Goal: Find specific fact: Find specific page/section

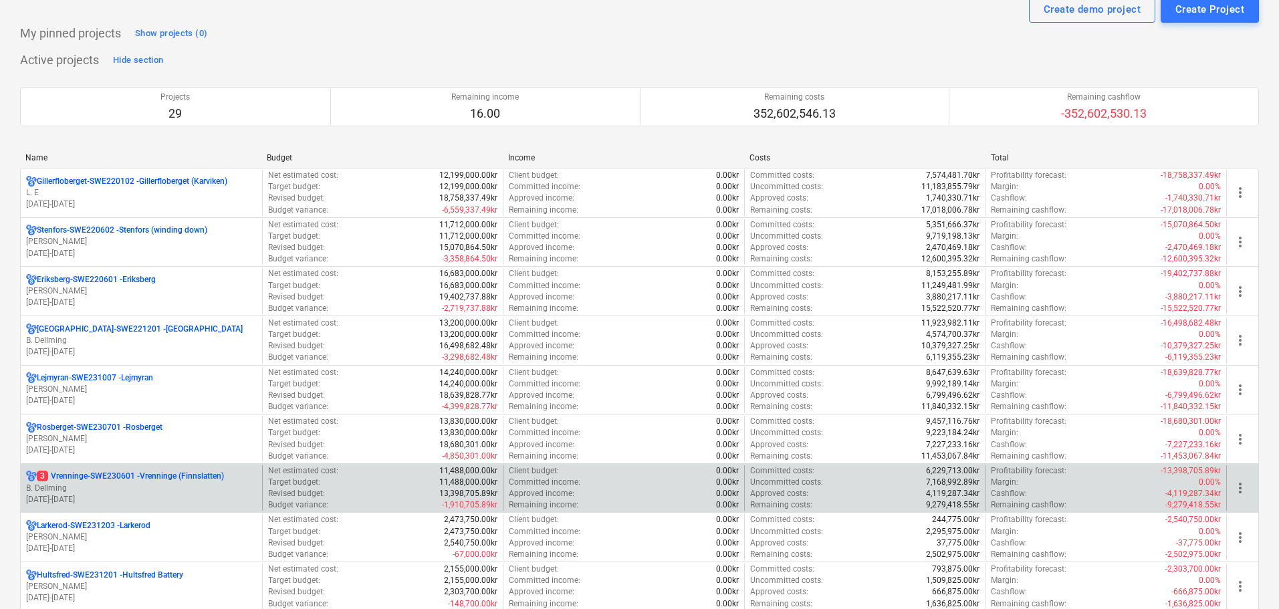
scroll to position [268, 0]
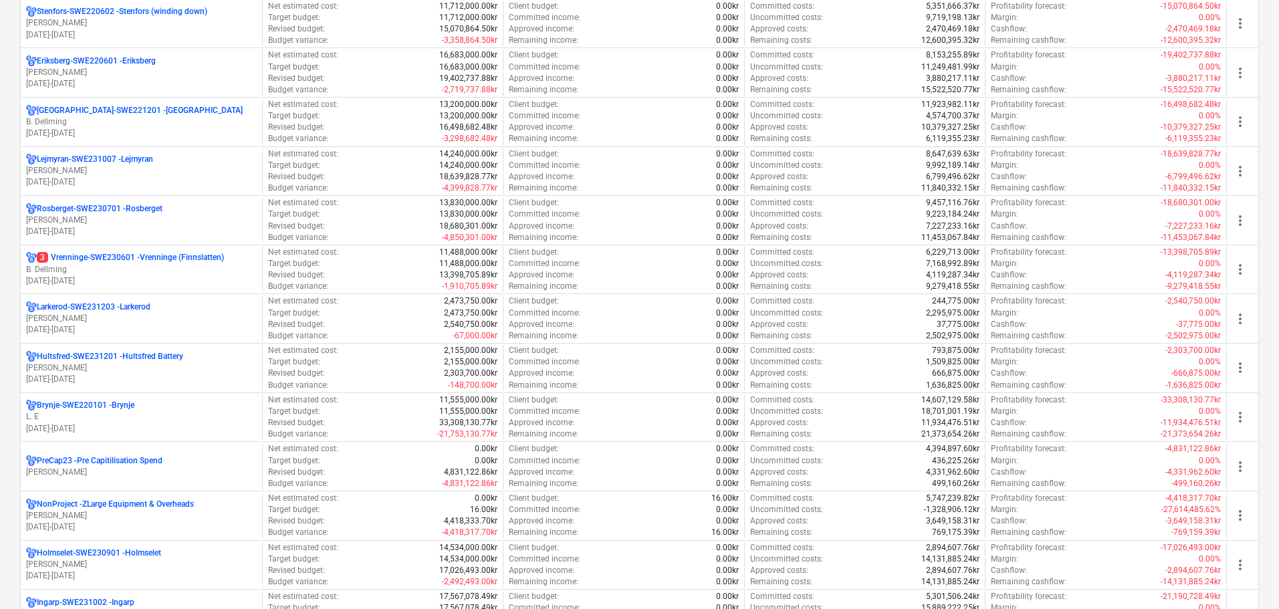
click at [114, 422] on p "L. E" at bounding box center [141, 416] width 231 height 11
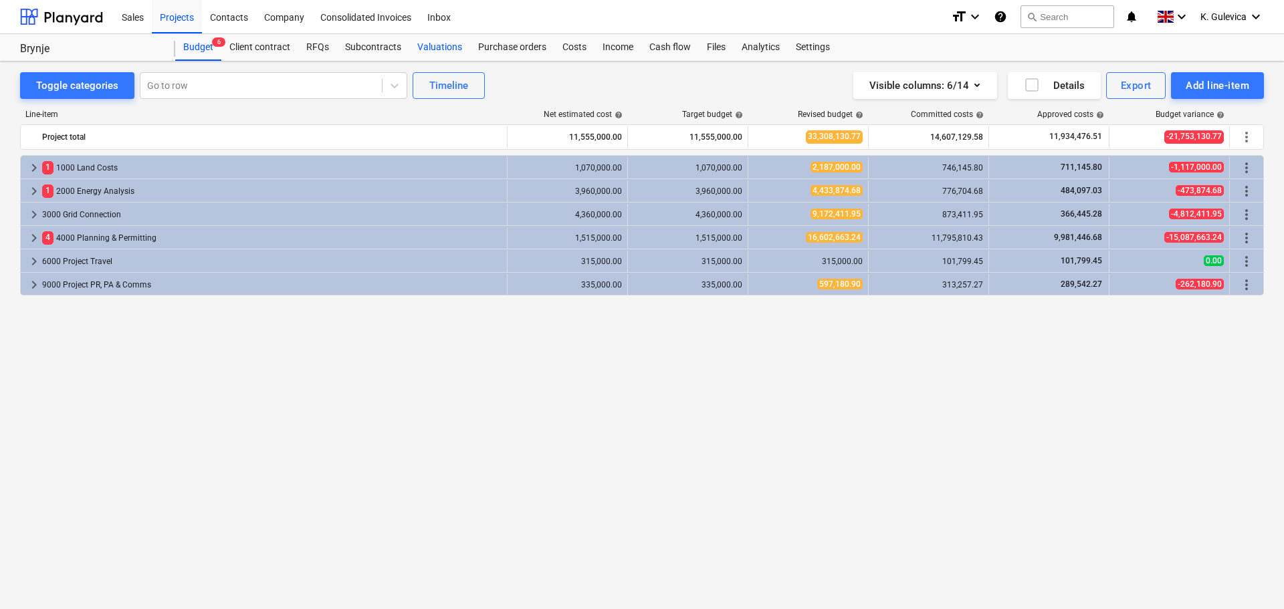
click at [426, 43] on div "Valuations" at bounding box center [439, 47] width 61 height 27
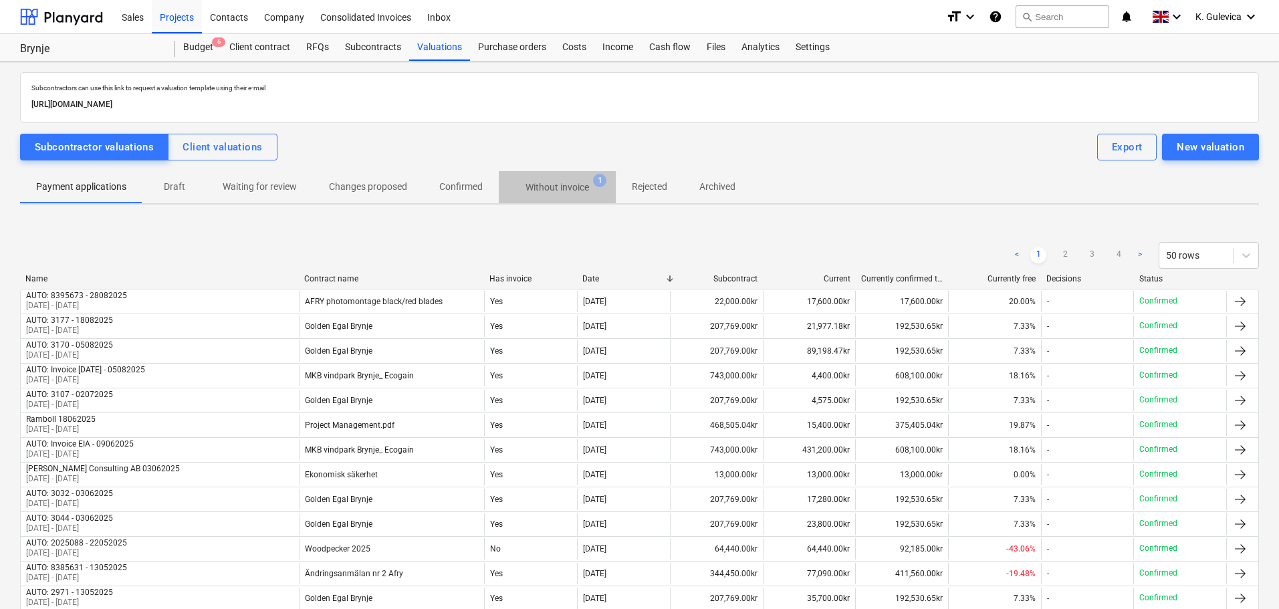
click at [552, 187] on p "Without invoice" at bounding box center [558, 188] width 64 height 14
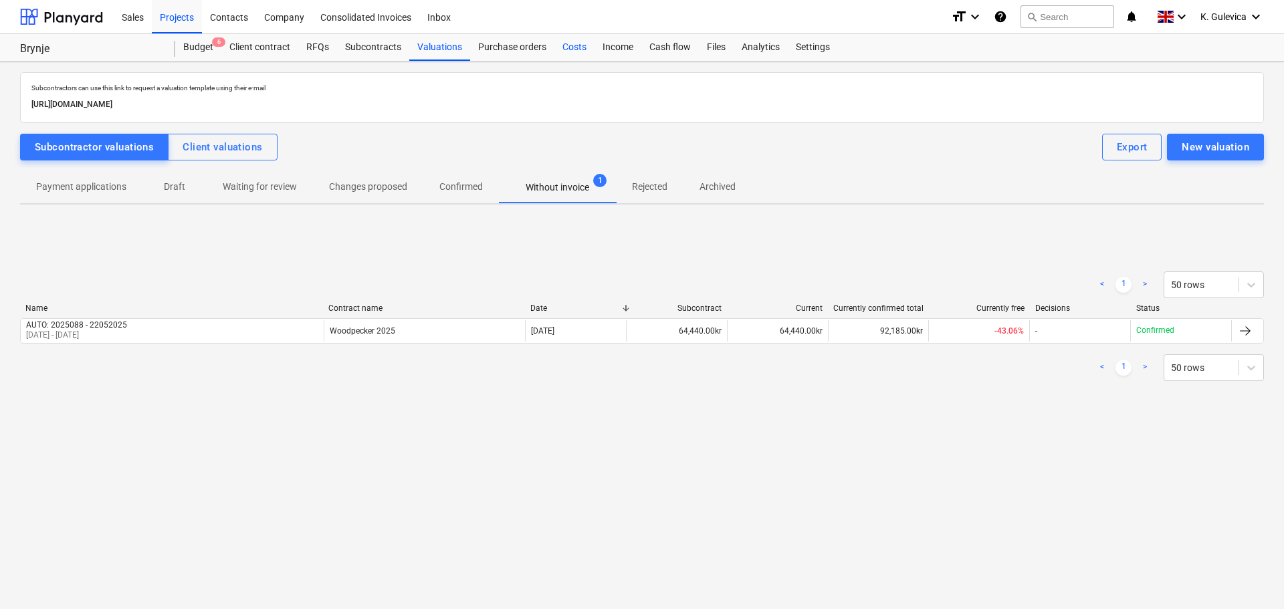
click at [568, 49] on div "Costs" at bounding box center [574, 47] width 40 height 27
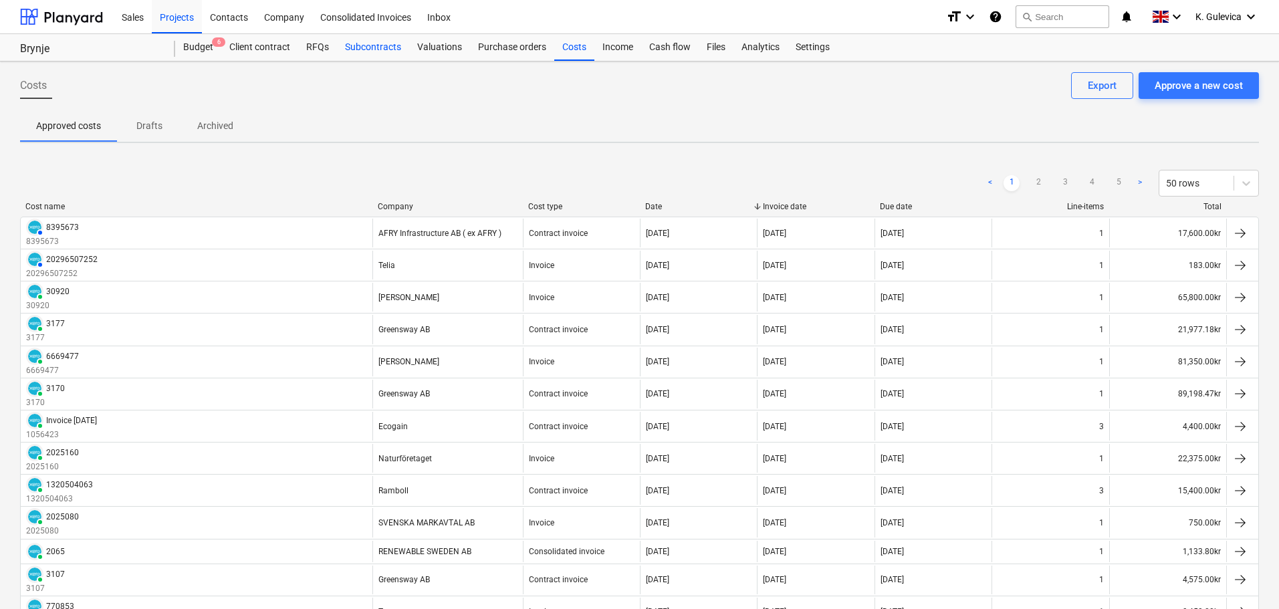
click at [377, 49] on div "Subcontracts" at bounding box center [373, 47] width 72 height 27
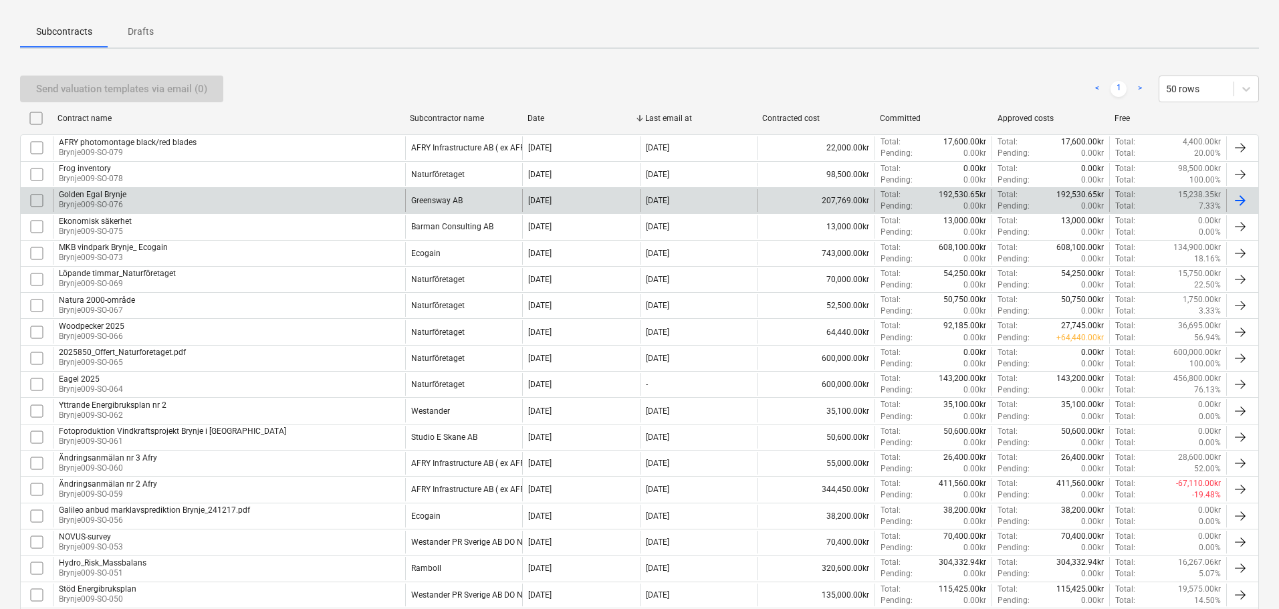
scroll to position [201, 0]
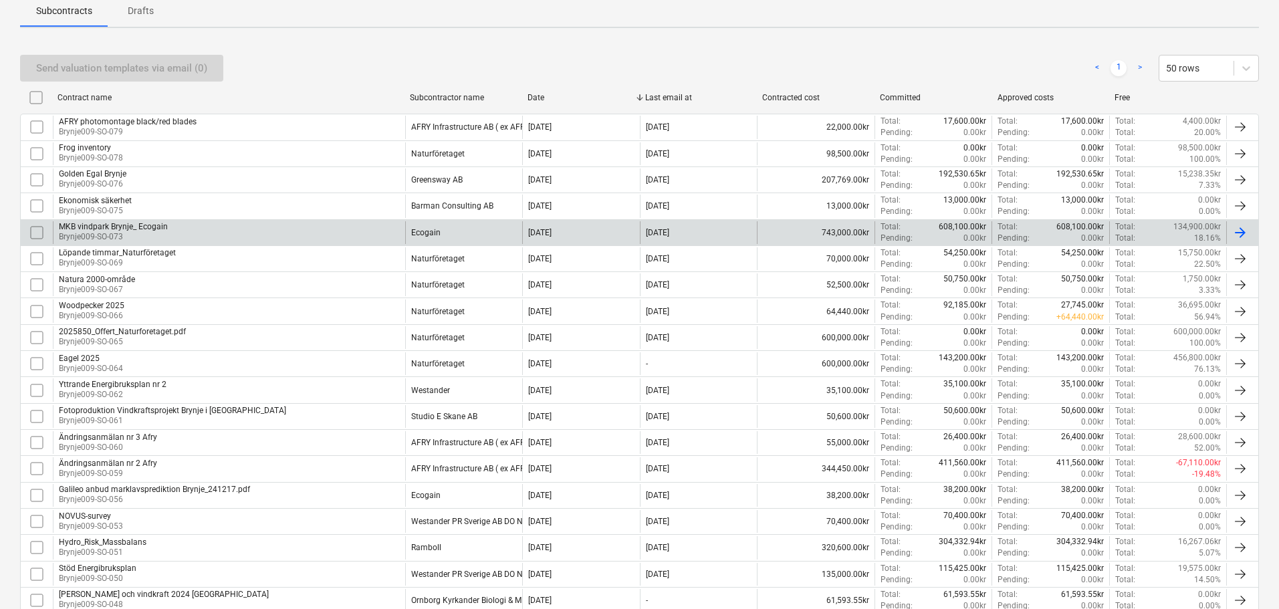
click at [445, 230] on div "Ecogain" at bounding box center [464, 232] width 118 height 23
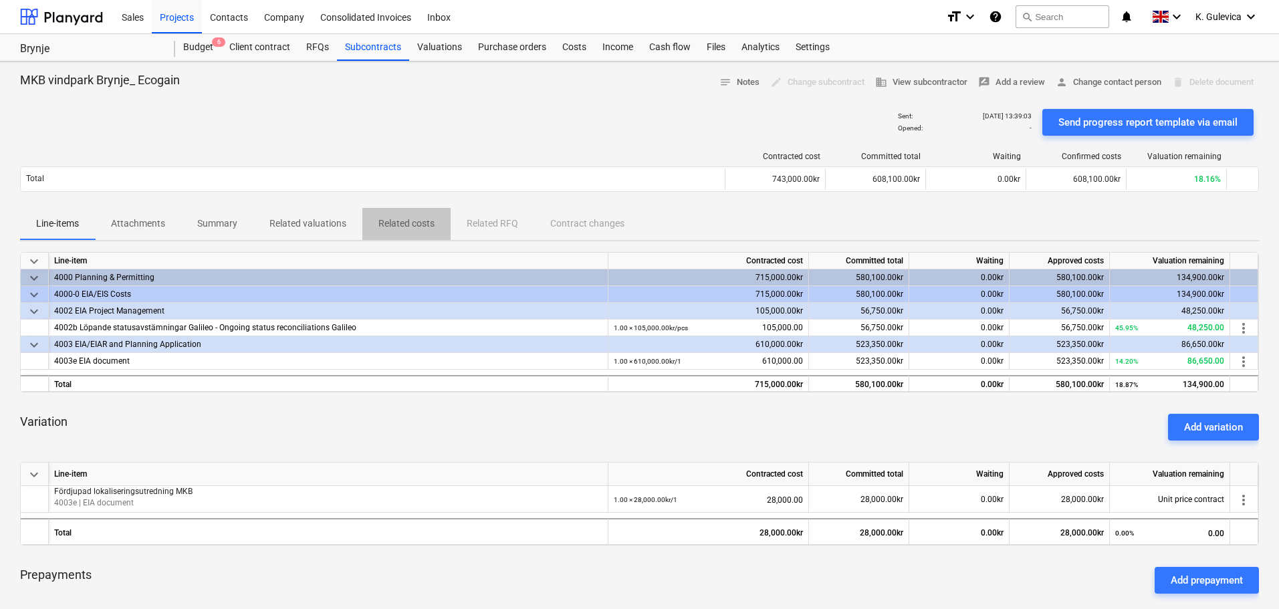
click at [397, 223] on p "Related costs" at bounding box center [407, 224] width 56 height 14
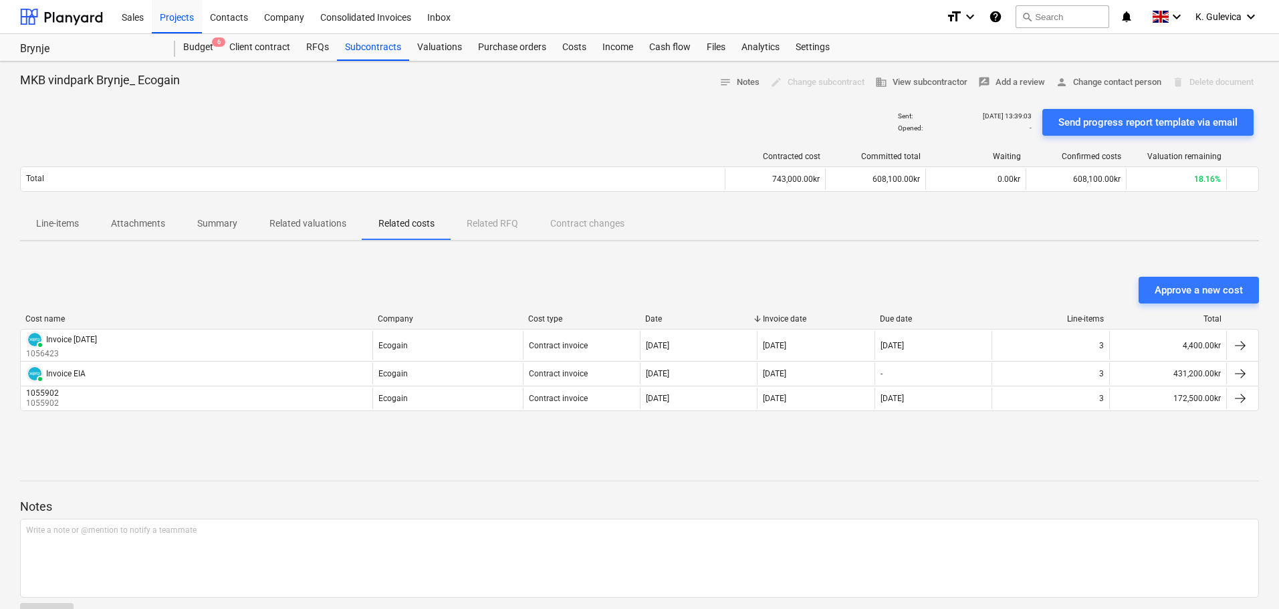
click at [124, 226] on p "Attachments" at bounding box center [138, 224] width 54 height 14
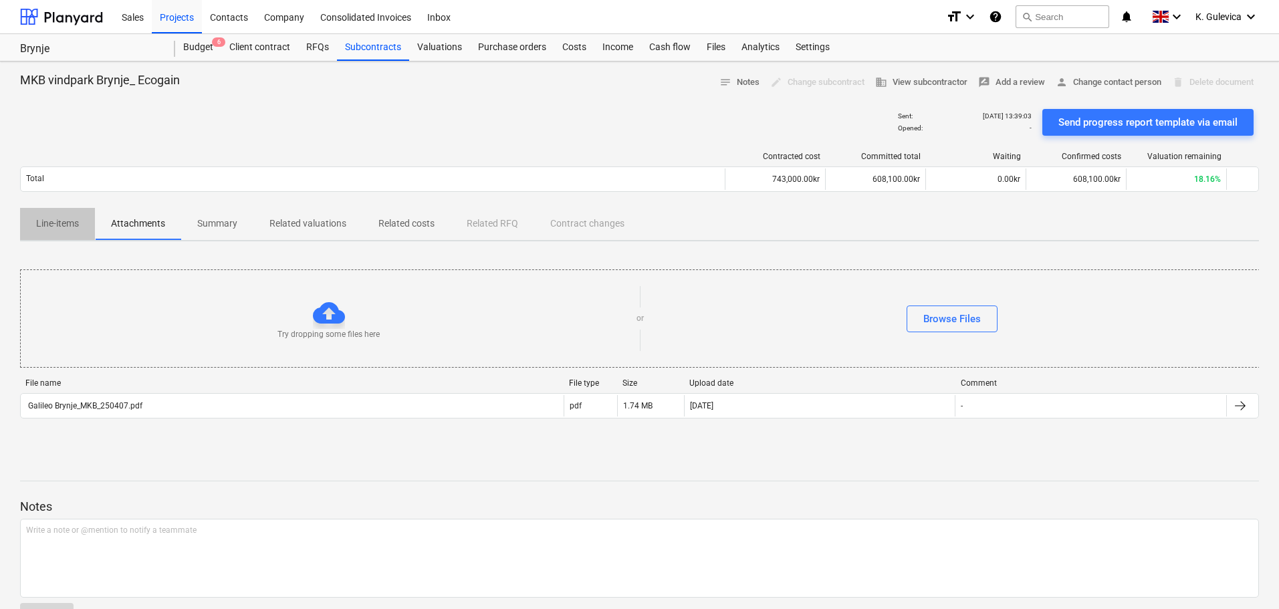
click at [51, 220] on p "Line-items" at bounding box center [57, 224] width 43 height 14
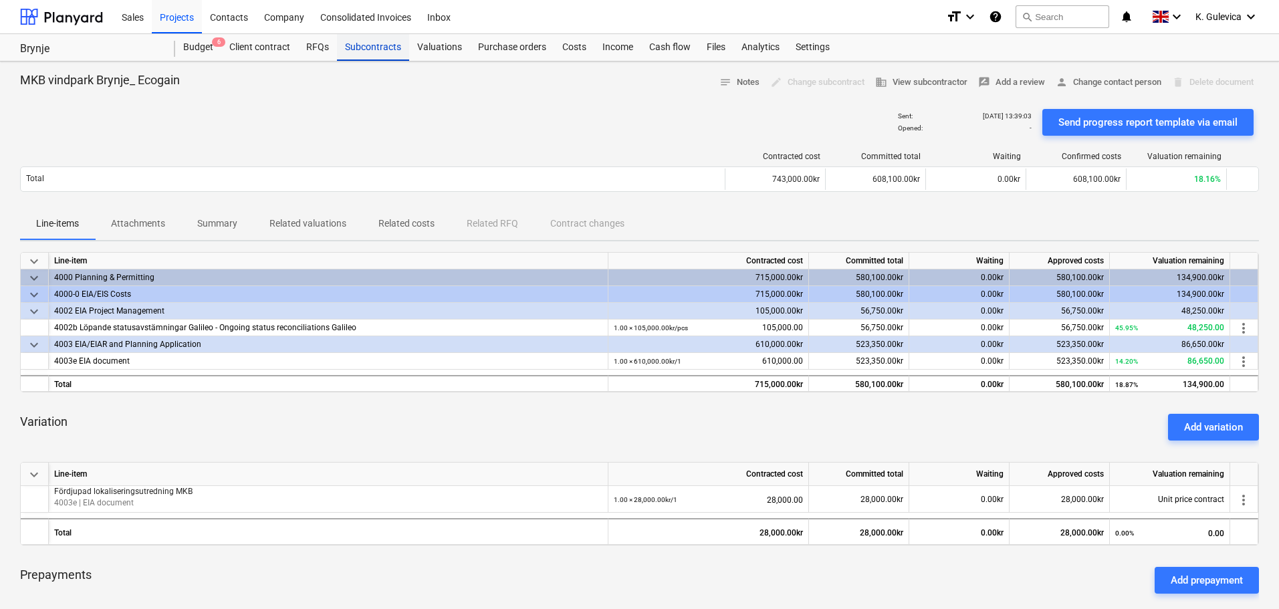
click at [360, 56] on div "Subcontracts" at bounding box center [373, 47] width 72 height 27
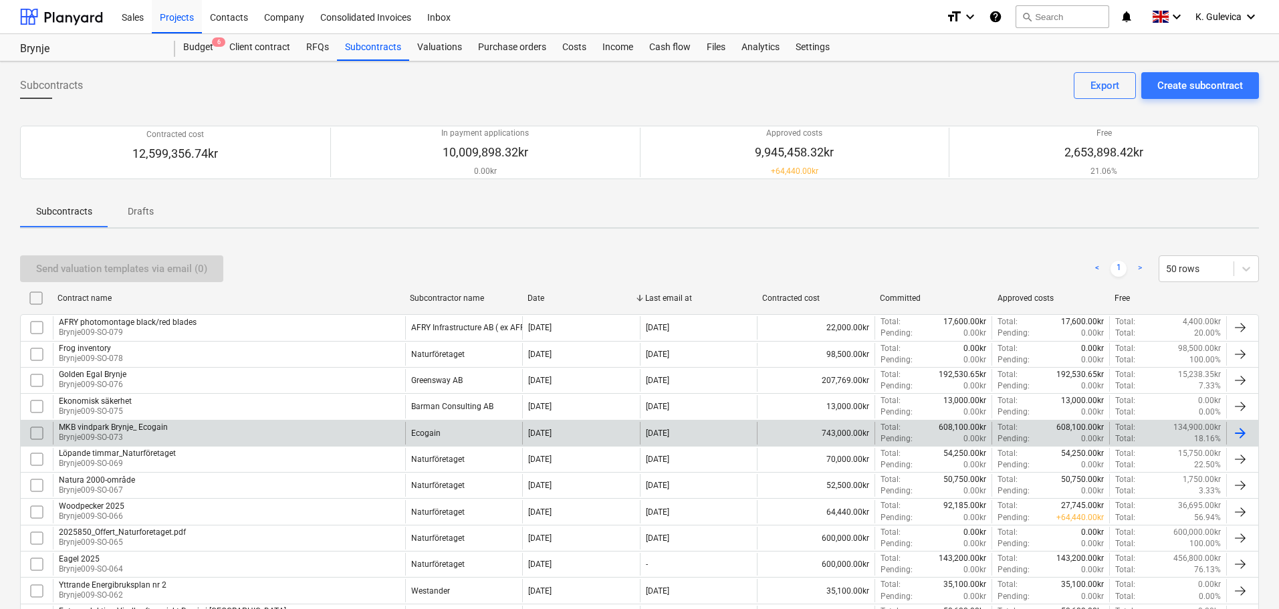
click at [97, 435] on p "Brynje009-SO-073" at bounding box center [113, 437] width 109 height 11
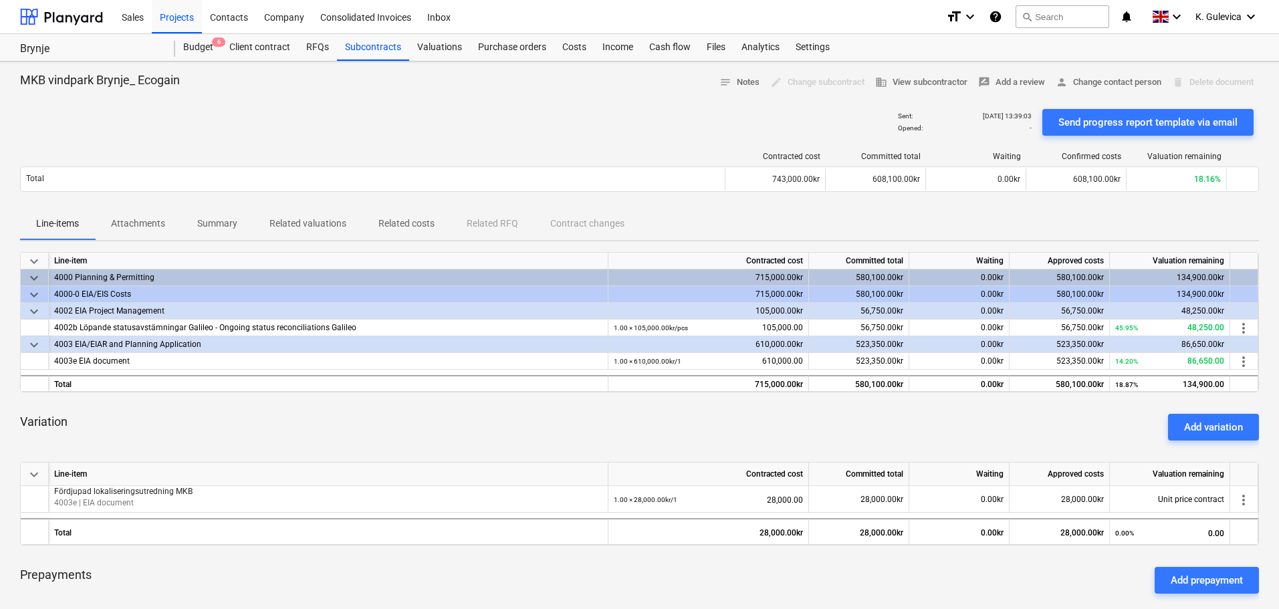
click at [227, 226] on p "Summary" at bounding box center [217, 224] width 40 height 14
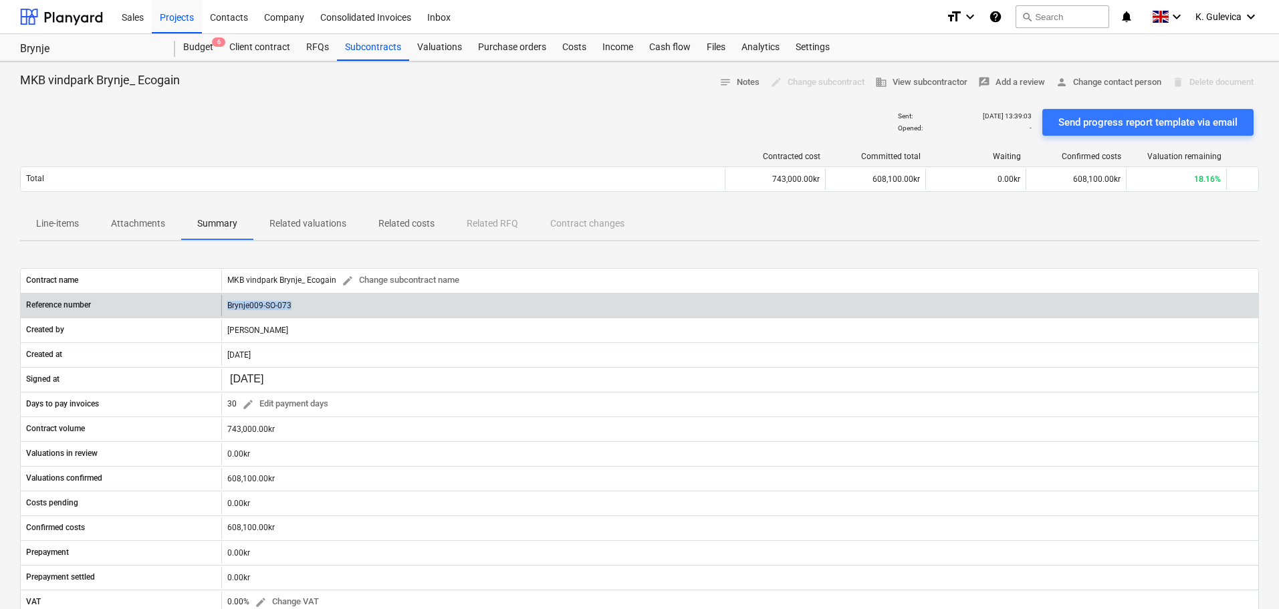
drag, startPoint x: 292, startPoint y: 299, endPoint x: 225, endPoint y: 307, distance: 68.0
click at [218, 307] on div "Reference number Brynje009-SO-073" at bounding box center [640, 305] width 1238 height 21
copy div "Brynje009-SO-073"
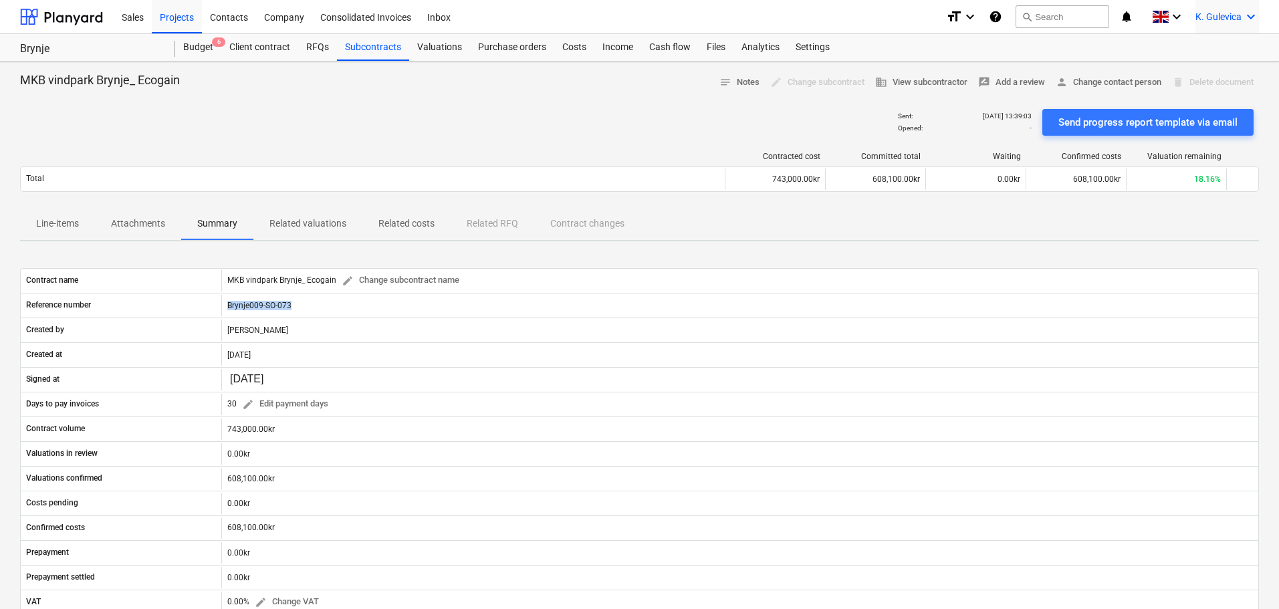
click at [1239, 11] on span "K. Gulevica" at bounding box center [1219, 16] width 46 height 11
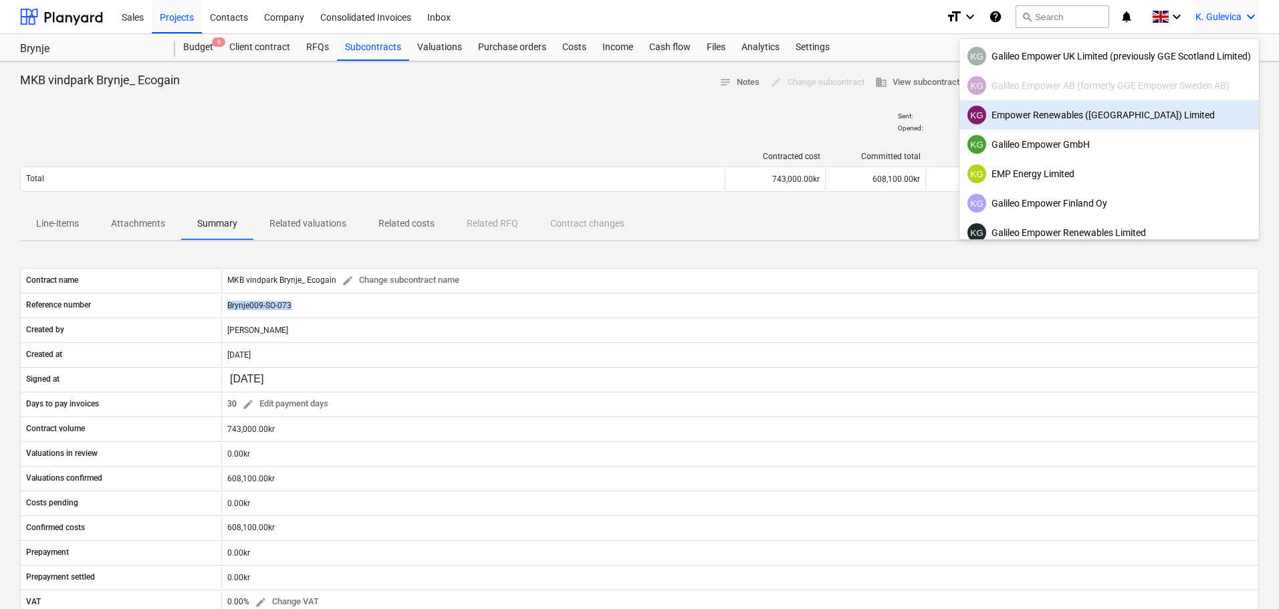
click at [173, 16] on div at bounding box center [639, 304] width 1279 height 609
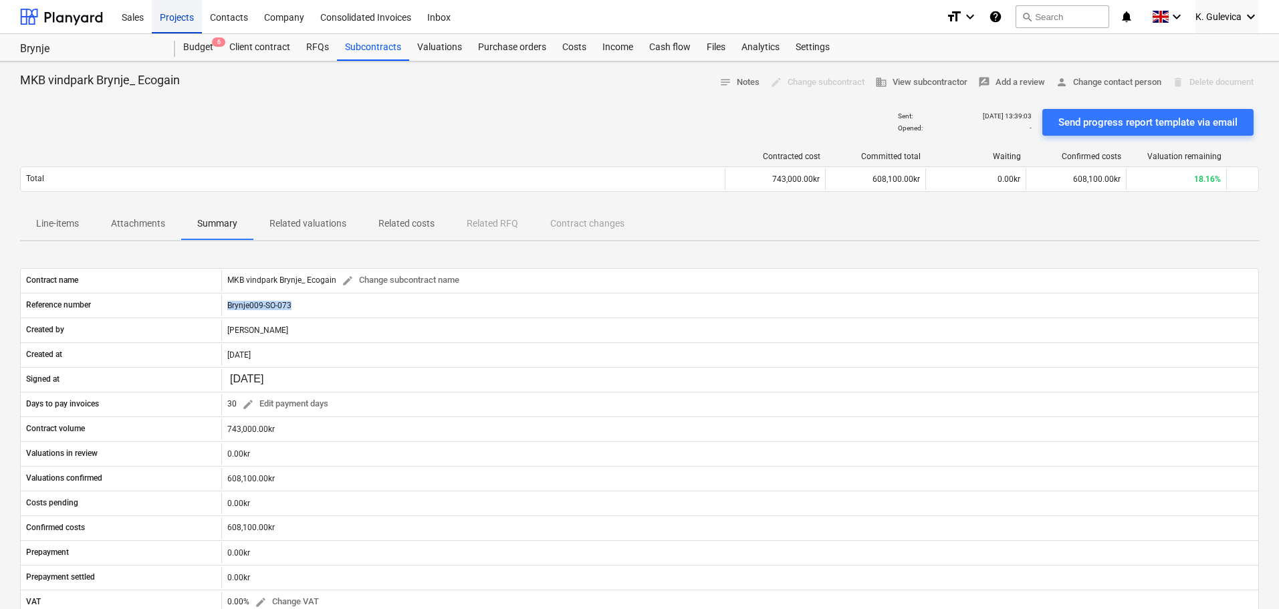
click at [175, 18] on div "Projects" at bounding box center [177, 16] width 50 height 34
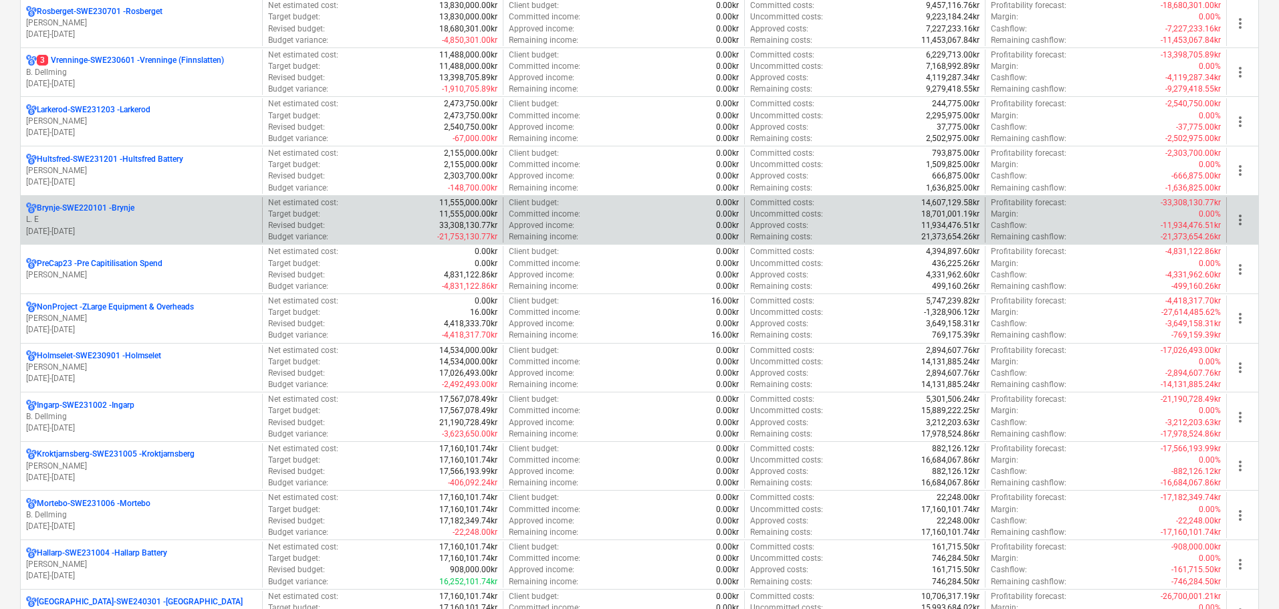
scroll to position [268, 0]
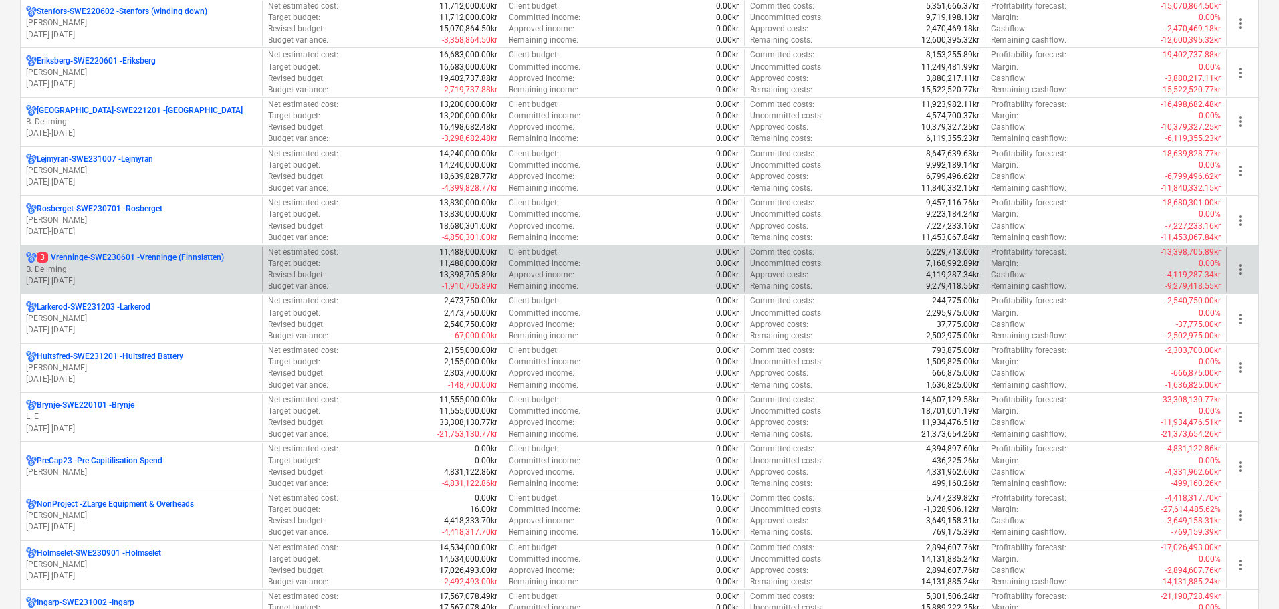
click at [108, 282] on p "[DATE] - [DATE]" at bounding box center [141, 281] width 231 height 11
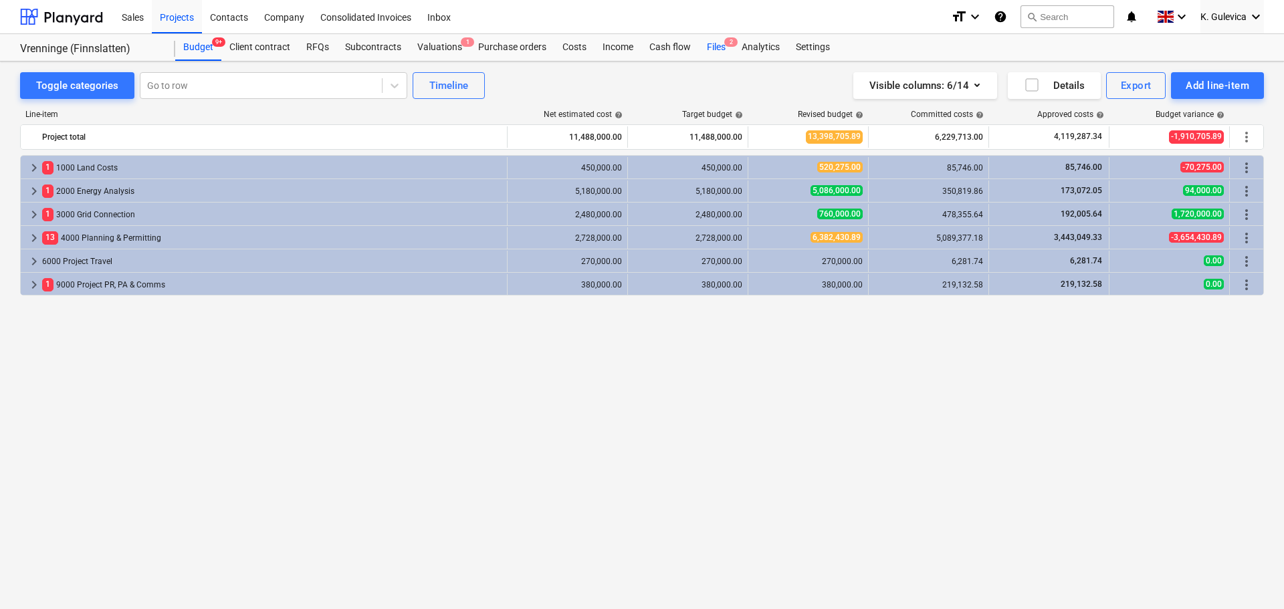
click at [714, 48] on div "Files 2" at bounding box center [716, 47] width 35 height 27
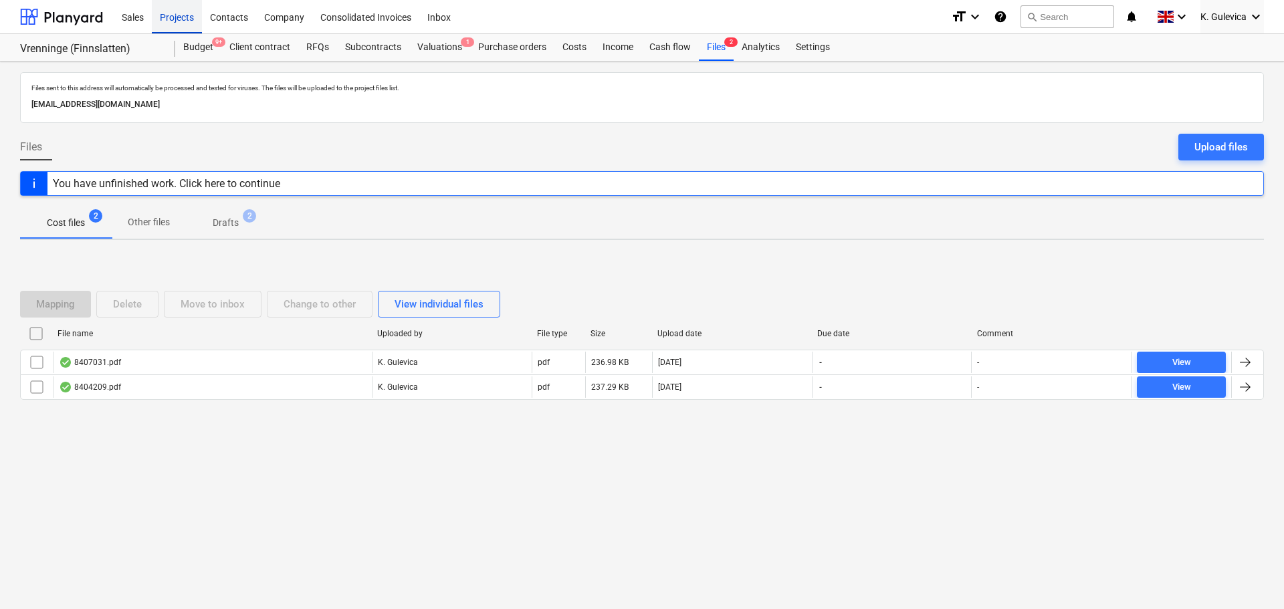
click at [173, 18] on div "Projects" at bounding box center [177, 16] width 50 height 34
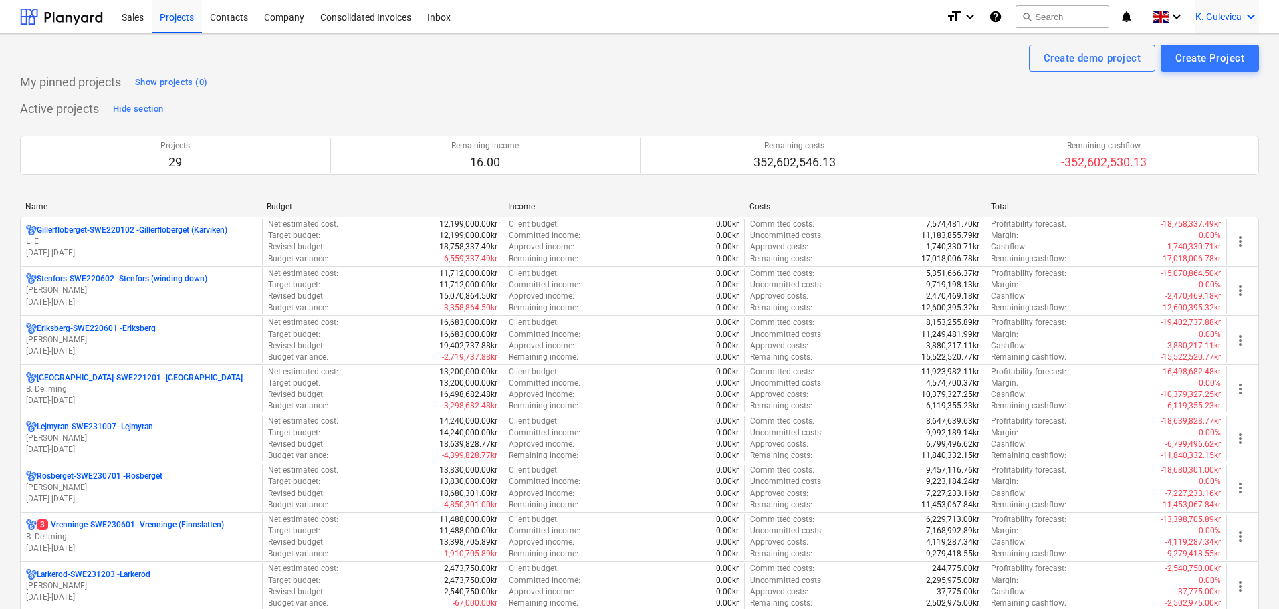
click at [1241, 15] on span "K. Gulevica" at bounding box center [1219, 16] width 46 height 11
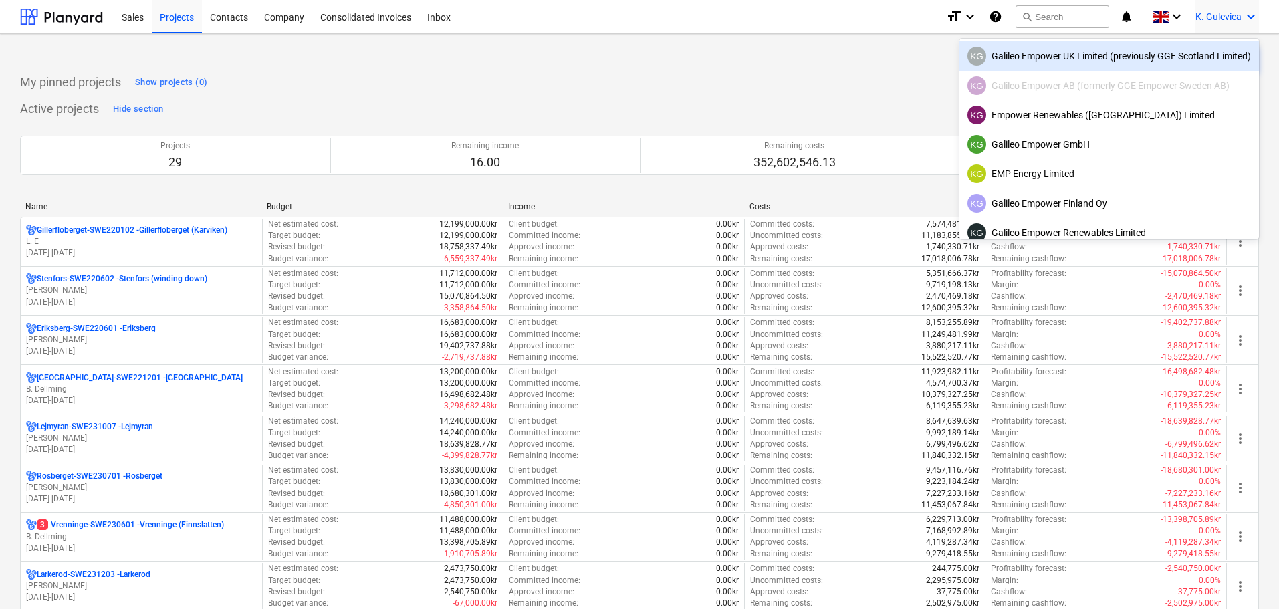
click at [1111, 64] on div "KG Galileo Empower UK Limited (previously GGE Scotland Limited)" at bounding box center [1110, 56] width 284 height 19
